Goal: Check status: Check status

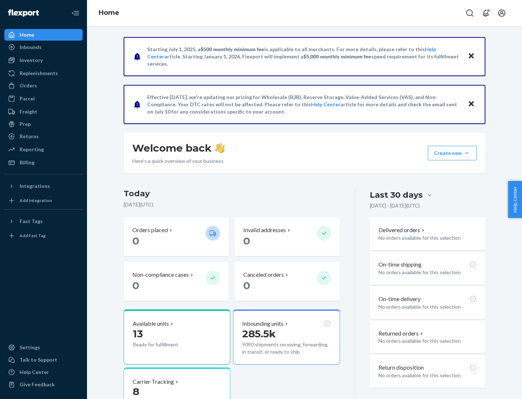
click at [467, 153] on button "Create new Create new inbound Create new order Create new product" at bounding box center [452, 153] width 49 height 14
click at [25, 124] on div "Prep" at bounding box center [25, 123] width 11 height 7
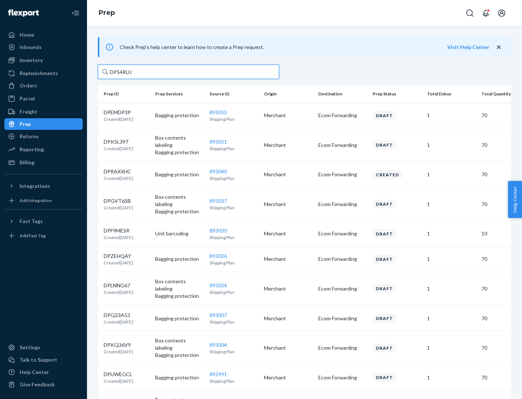
type input "DP54RUJL"
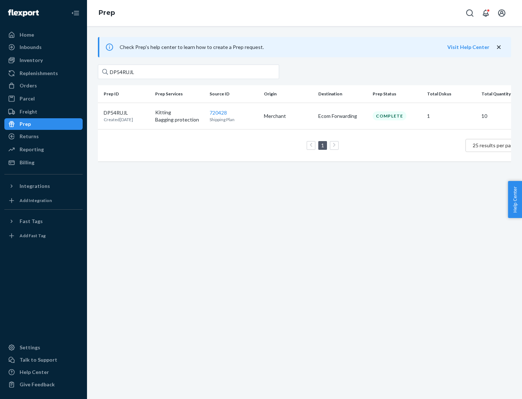
click at [126, 112] on p "DP54RUJL" at bounding box center [118, 112] width 29 height 7
